Goal: Task Accomplishment & Management: Use online tool/utility

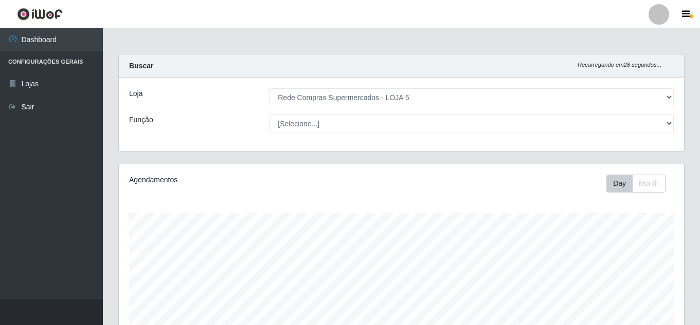
select select "397"
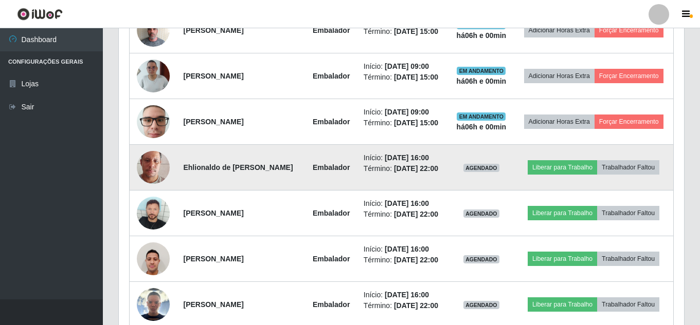
scroll to position [392, 0]
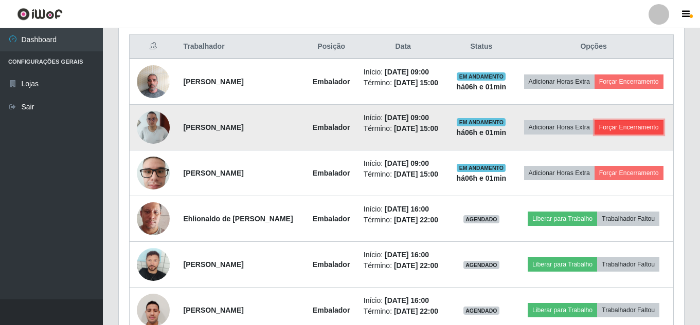
click at [625, 126] on button "Forçar Encerramento" at bounding box center [628, 127] width 69 height 14
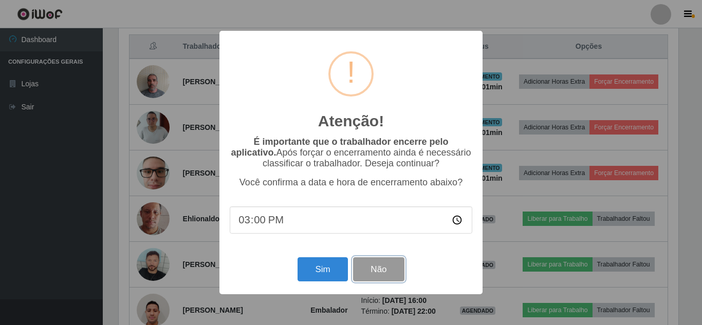
click at [392, 270] on button "Não" at bounding box center [378, 270] width 51 height 24
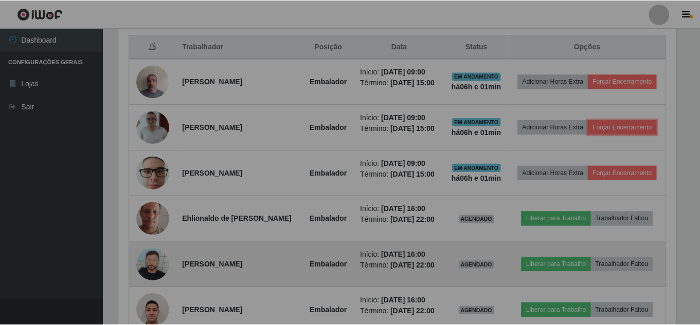
scroll to position [213, 565]
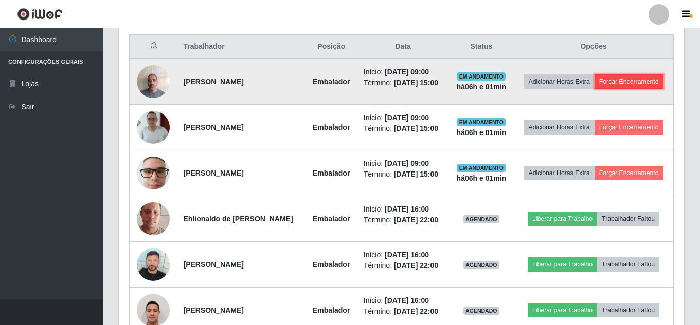
click at [616, 85] on button "Forçar Encerramento" at bounding box center [628, 82] width 69 height 14
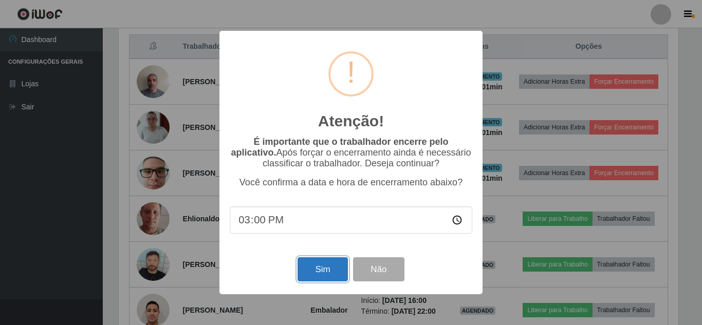
click at [317, 271] on button "Sim" at bounding box center [323, 270] width 50 height 24
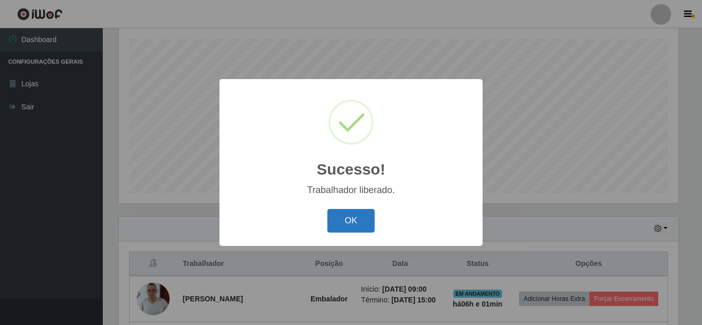
click at [350, 226] on button "OK" at bounding box center [351, 221] width 48 height 24
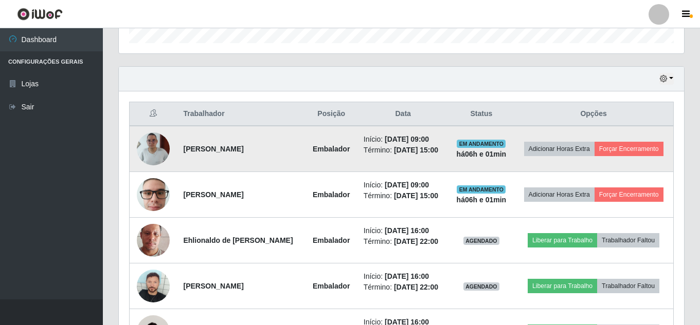
scroll to position [328, 0]
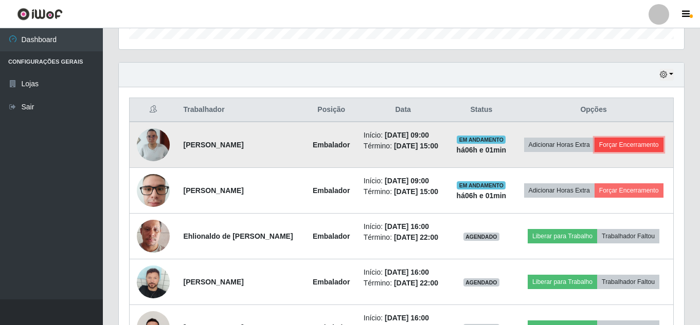
click at [629, 145] on button "Forçar Encerramento" at bounding box center [628, 145] width 69 height 14
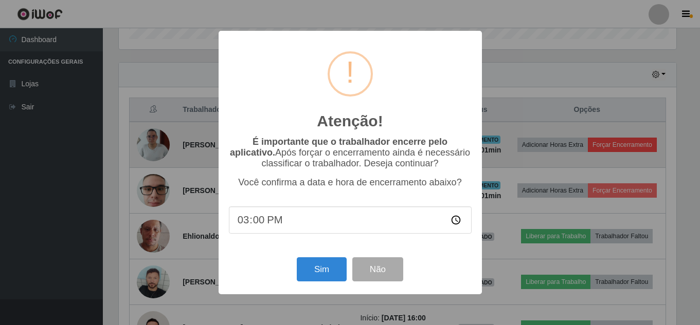
scroll to position [213, 560]
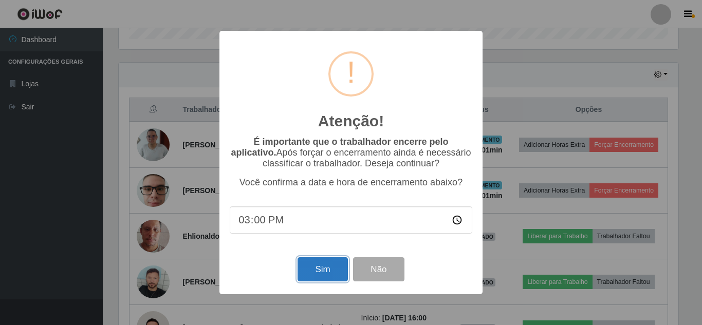
click at [320, 278] on button "Sim" at bounding box center [323, 270] width 50 height 24
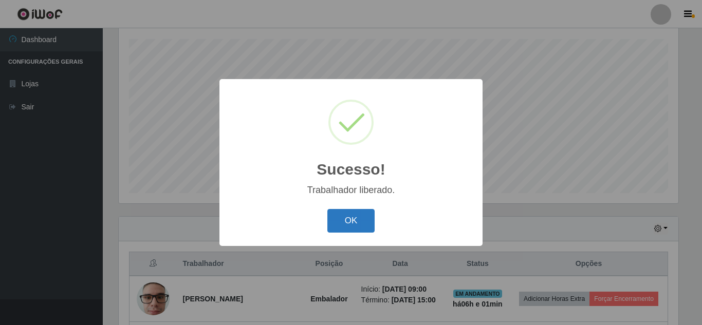
click at [354, 224] on button "OK" at bounding box center [351, 221] width 48 height 24
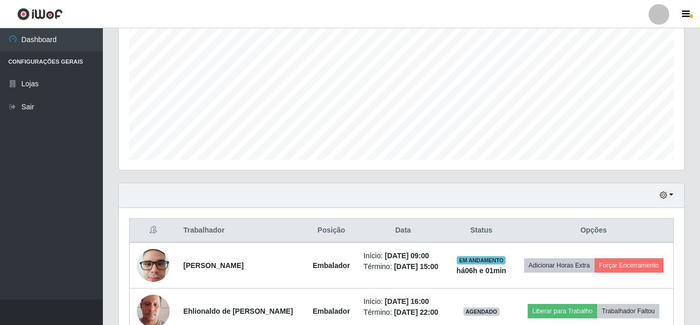
scroll to position [226, 0]
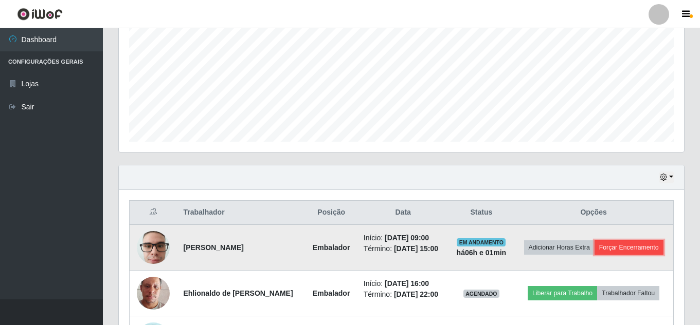
click at [620, 249] on button "Forçar Encerramento" at bounding box center [628, 248] width 69 height 14
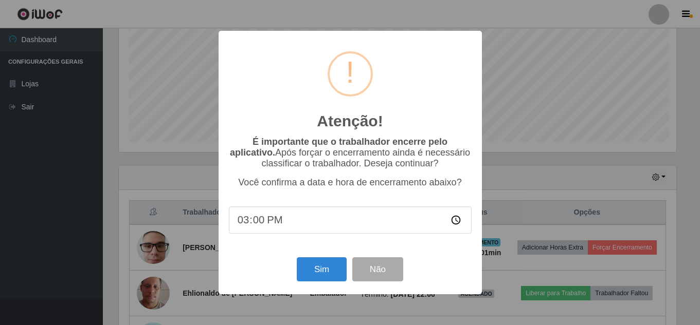
scroll to position [213, 560]
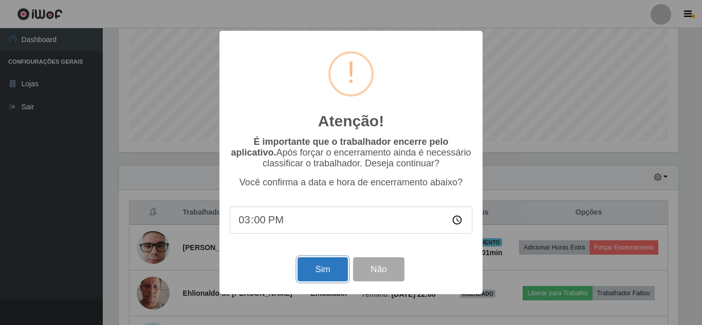
click at [327, 272] on button "Sim" at bounding box center [323, 270] width 50 height 24
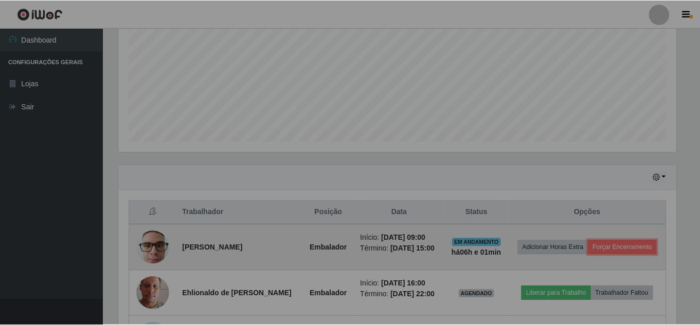
scroll to position [0, 0]
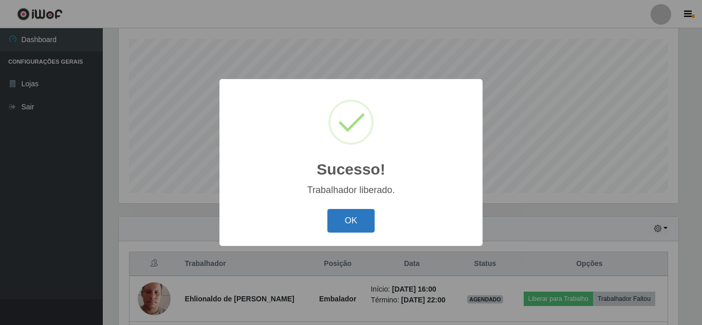
click at [367, 226] on button "OK" at bounding box center [351, 221] width 48 height 24
